Goal: Find specific page/section: Find specific page/section

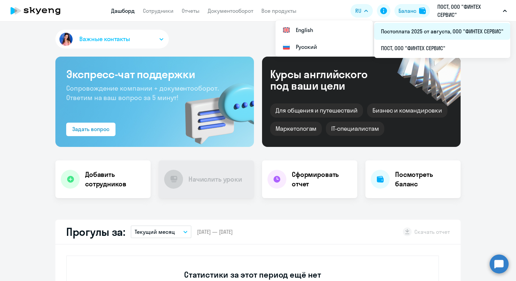
click at [484, 32] on li "Постоплата 2025 от августа, ООО "ФИНТЕХ СЕРВИС"" at bounding box center [442, 31] width 136 height 17
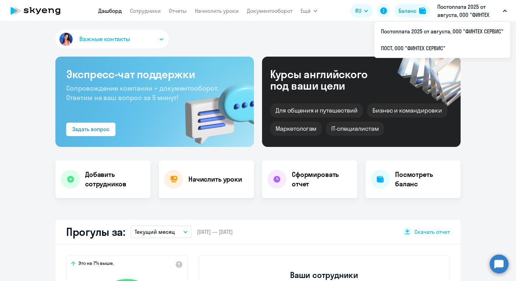
click at [506, 13] on button "Постоплата 2025 от августа, ООО "ФИНТЕХ СЕРВИС"" at bounding box center [472, 11] width 76 height 16
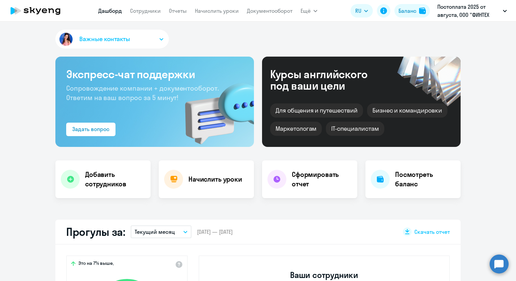
select select "30"
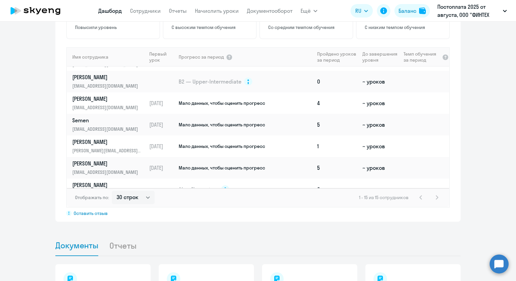
scroll to position [202, 0]
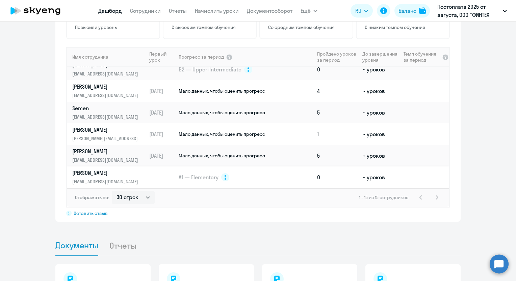
click at [241, 167] on td "A1 — Elementary" at bounding box center [246, 178] width 136 height 22
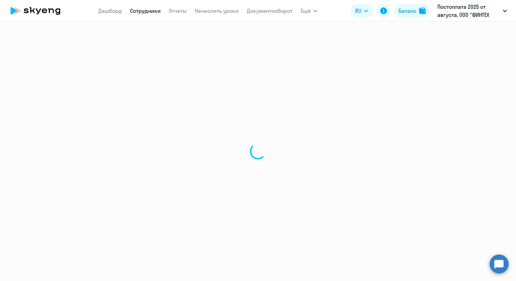
select select "english"
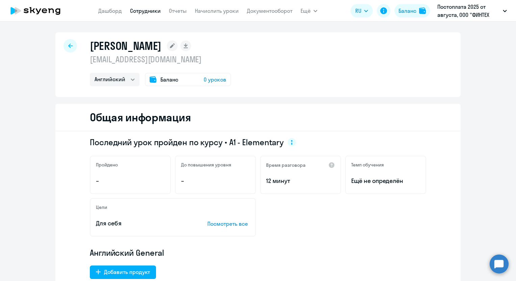
scroll to position [34, 0]
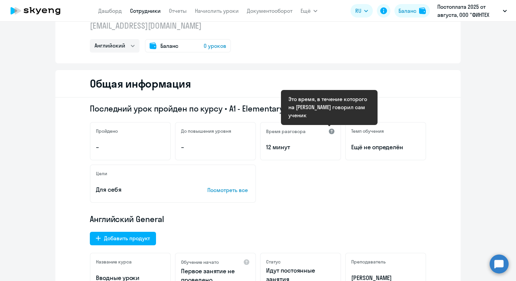
click at [330, 131] on div at bounding box center [331, 131] width 7 height 7
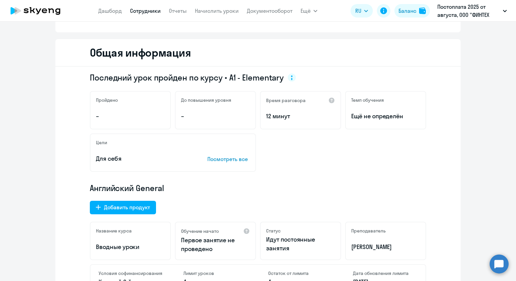
scroll to position [0, 0]
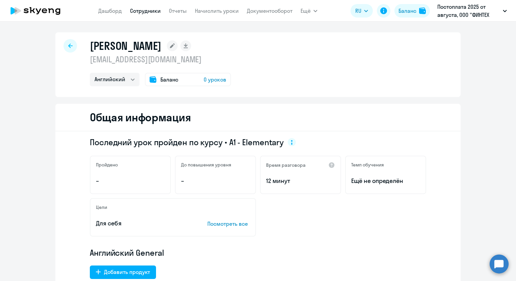
drag, startPoint x: 54, startPoint y: 8, endPoint x: 57, endPoint y: 0, distance: 8.2
click at [54, 8] on icon at bounding box center [35, 10] width 59 height 17
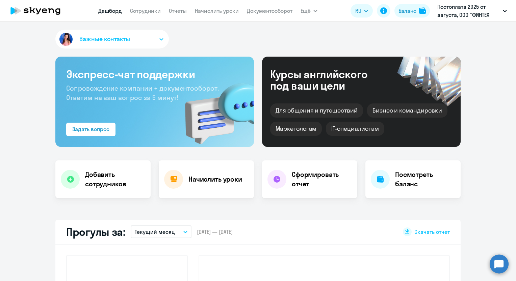
select select "30"
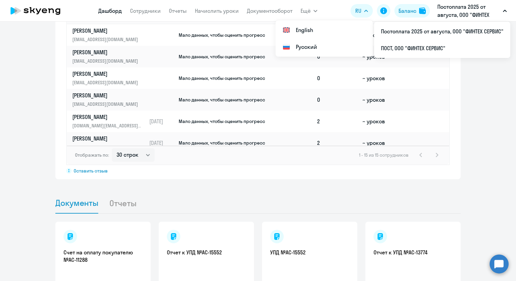
scroll to position [556, 0]
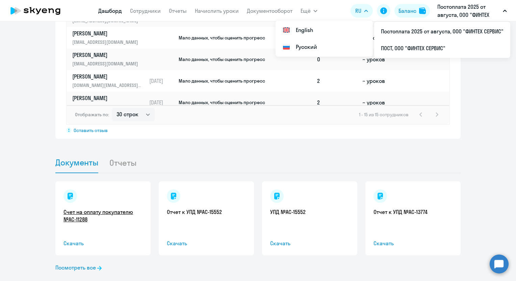
click at [82, 209] on link "Счет на оплату покупателю №AC-11288" at bounding box center [102, 216] width 79 height 15
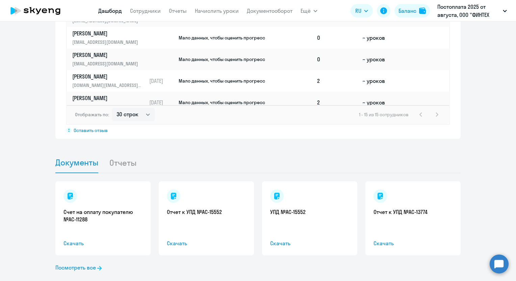
click at [82, 158] on span "Документы" at bounding box center [76, 163] width 43 height 10
click at [97, 266] on icon at bounding box center [99, 268] width 4 height 4
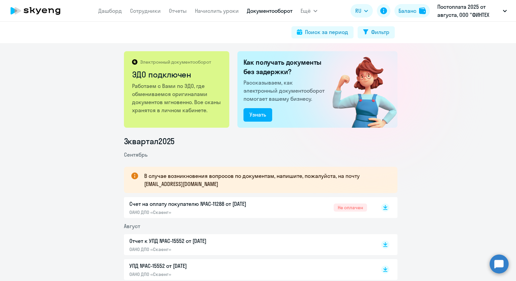
click at [55, 12] on icon at bounding box center [35, 10] width 59 height 17
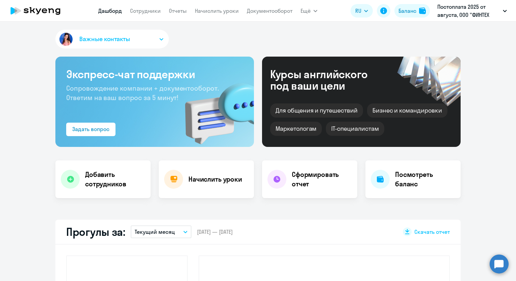
select select "30"
